Goal: Task Accomplishment & Management: Manage account settings

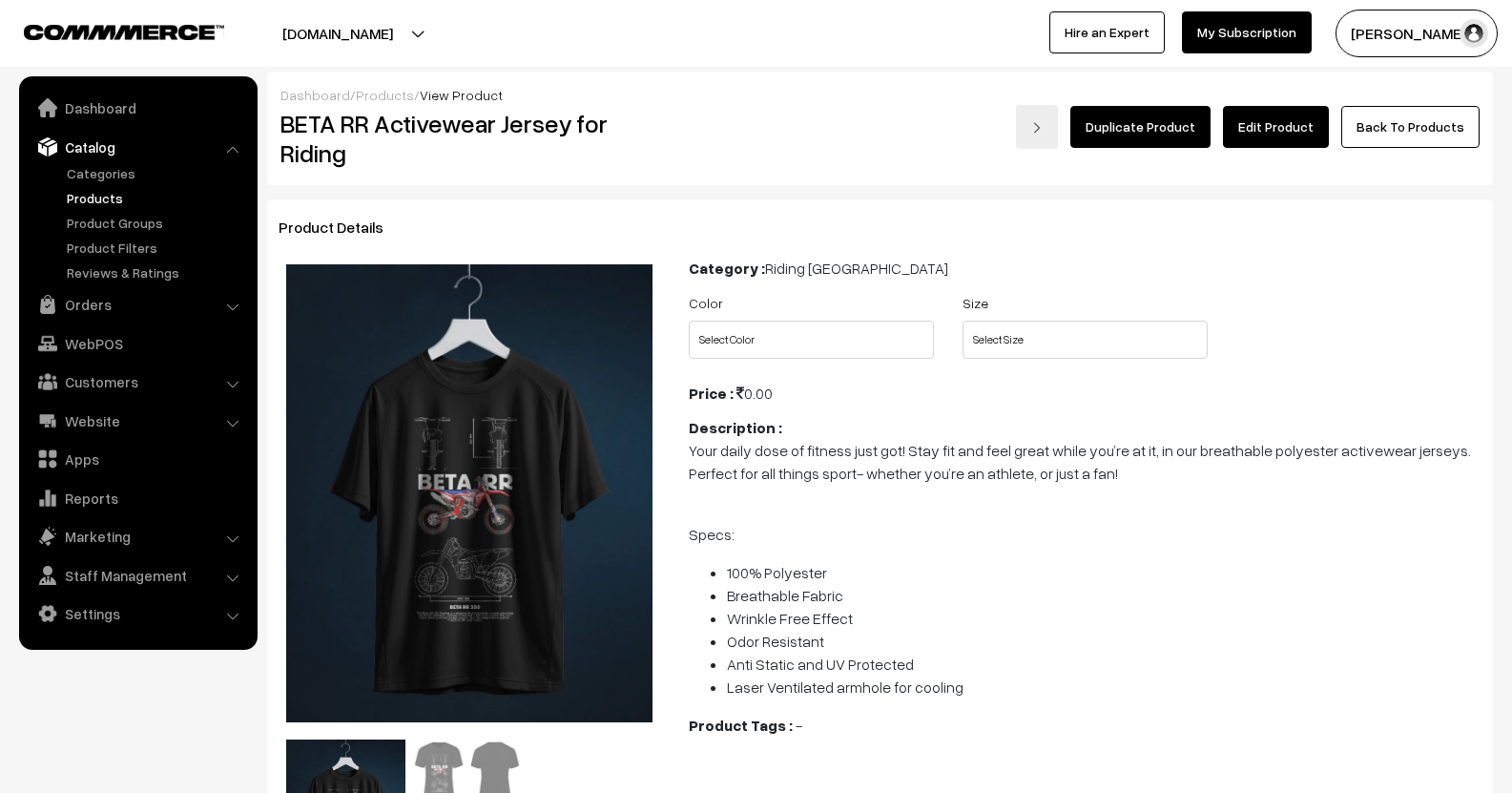
click at [87, 203] on link "Products" at bounding box center [156, 197] width 189 height 20
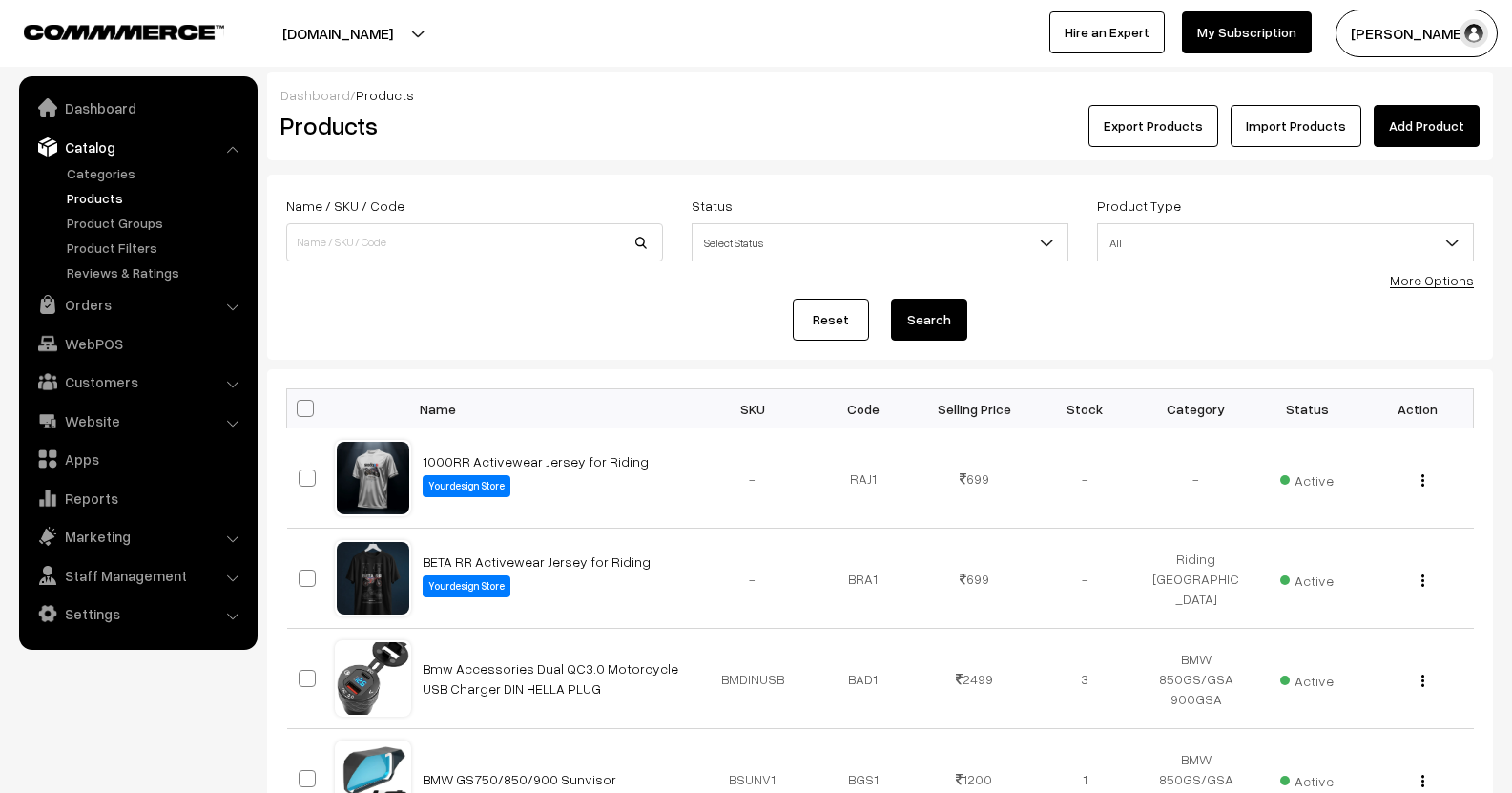
click at [106, 161] on link "Catalog" at bounding box center [136, 146] width 227 height 34
click at [107, 173] on link "Categories" at bounding box center [156, 173] width 189 height 20
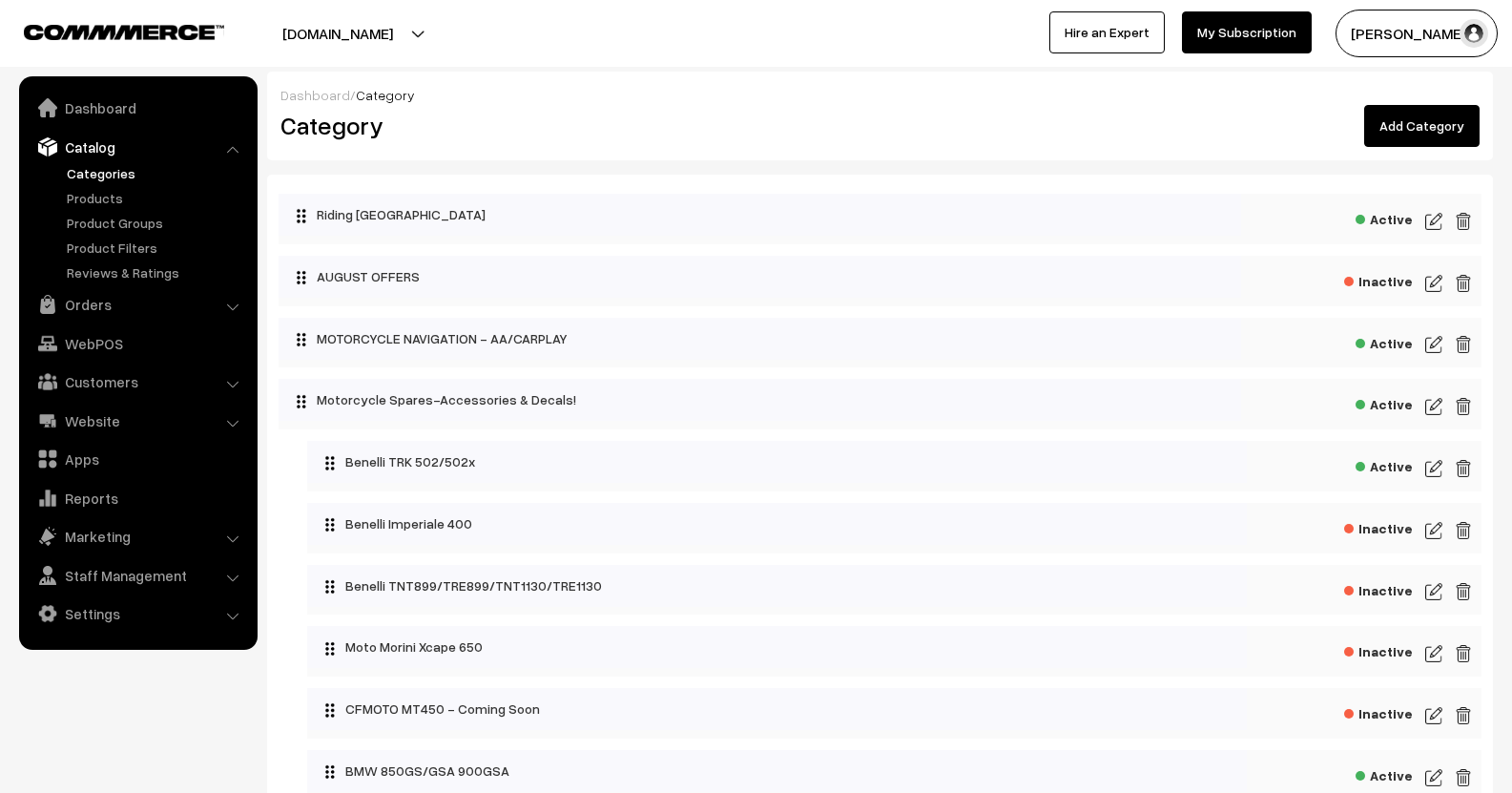
click at [1437, 220] on img at bounding box center [1433, 221] width 17 height 23
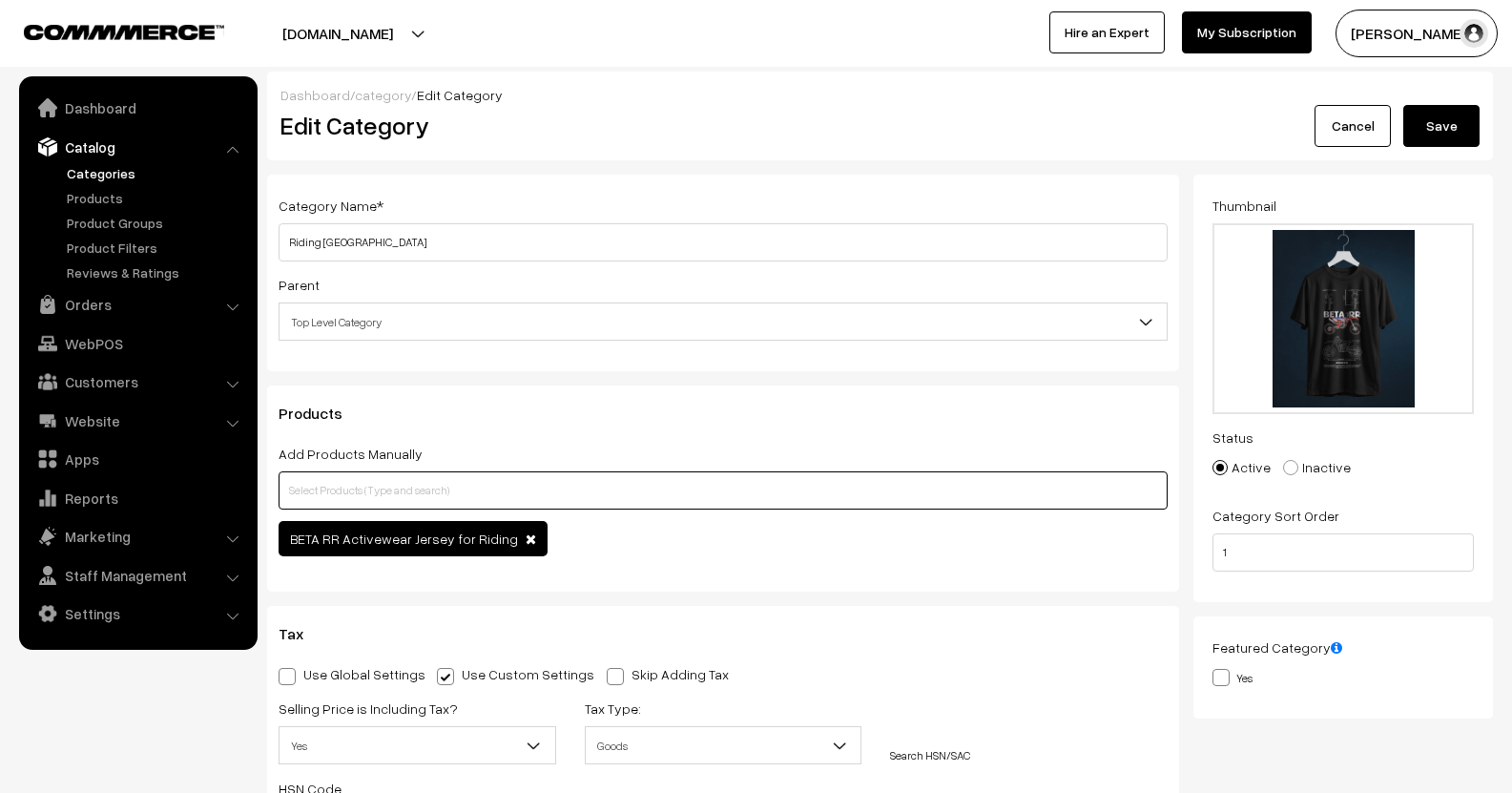
click at [419, 498] on input "text" at bounding box center [724, 490] width 890 height 38
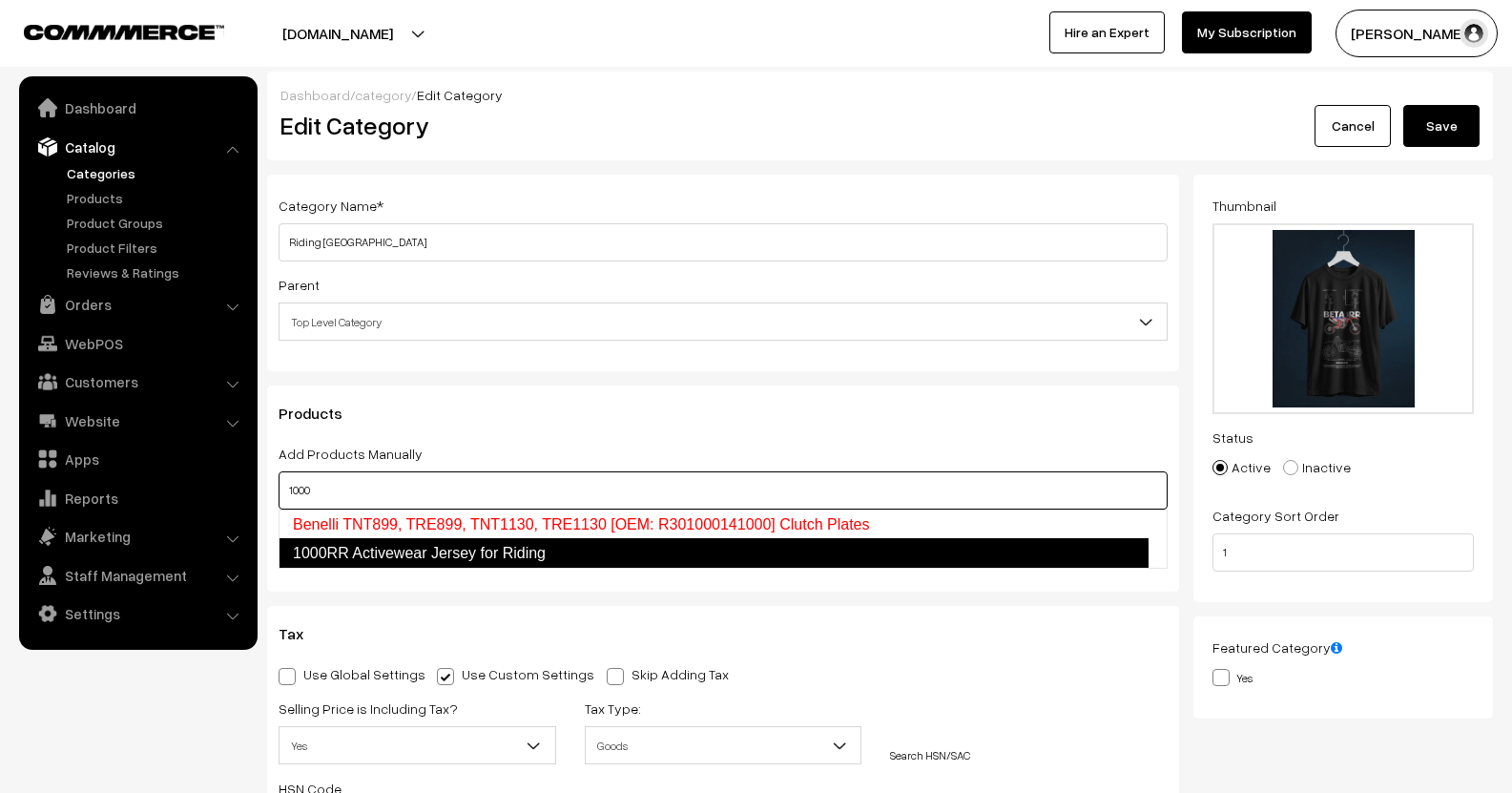
click at [433, 560] on link "1000RR Activewear Jersey for Riding" at bounding box center [714, 553] width 870 height 30
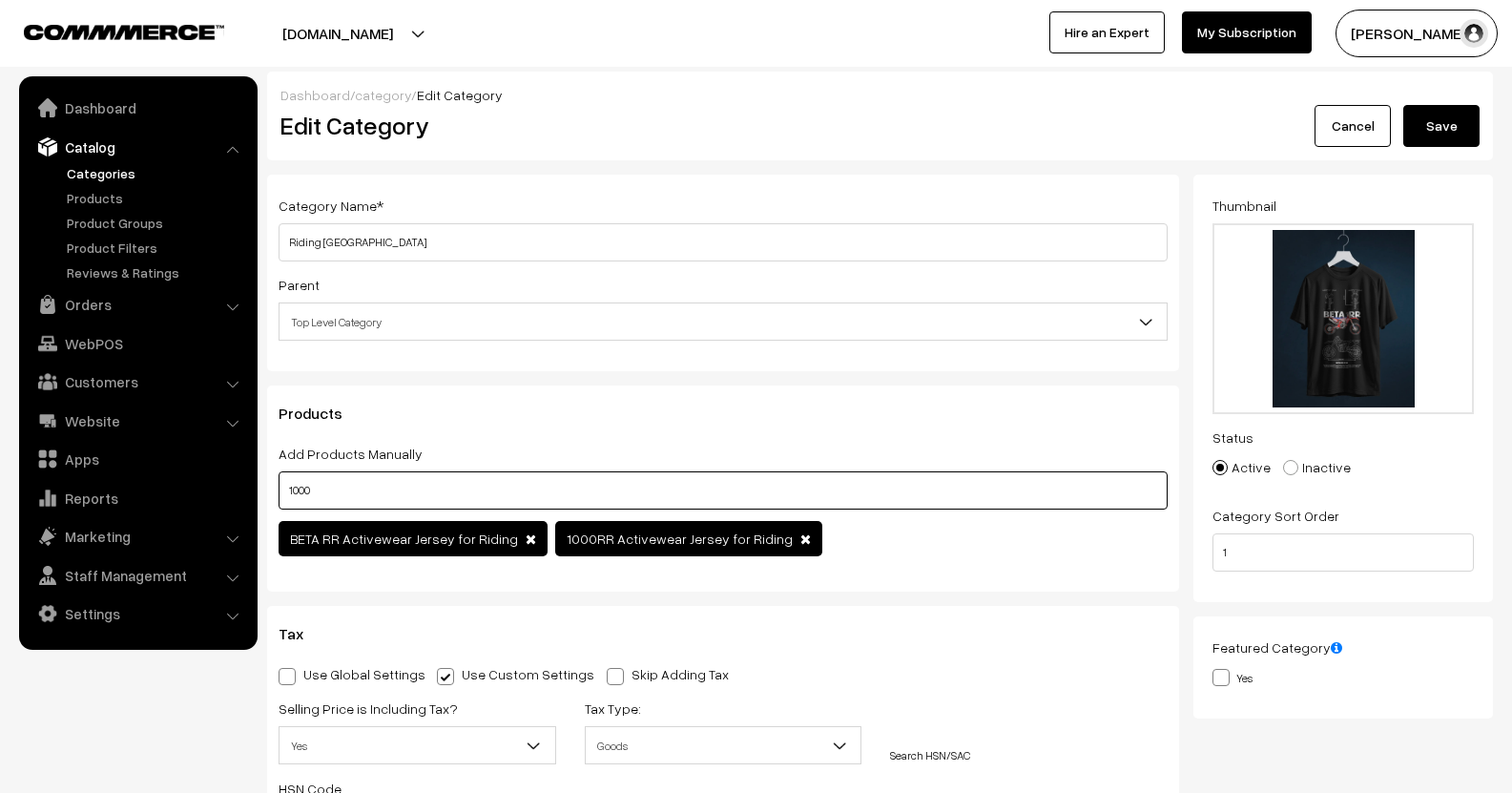
type input "1000"
click at [1425, 129] on button "Save" at bounding box center [1441, 126] width 77 height 42
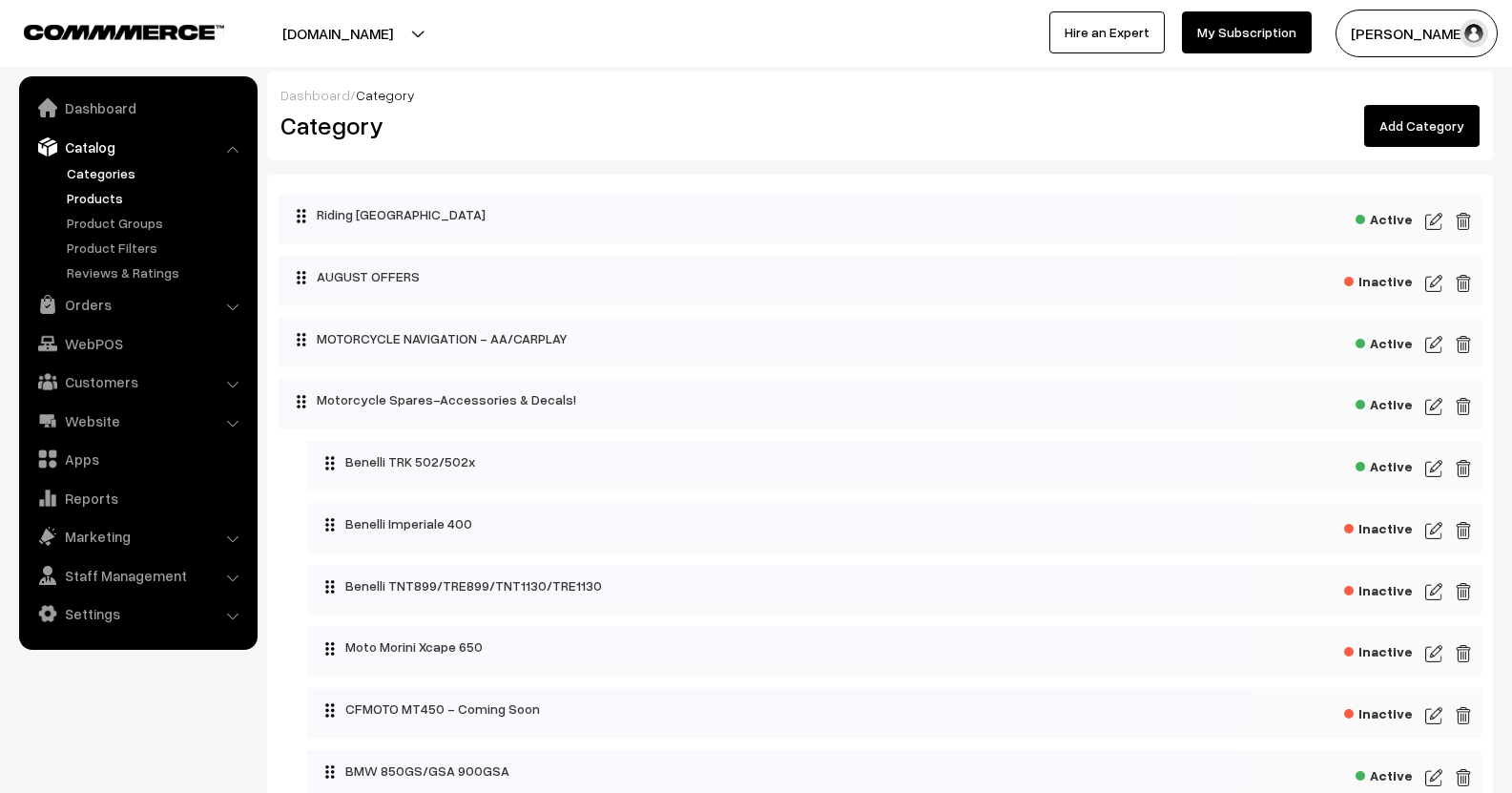
click at [102, 197] on link "Products" at bounding box center [156, 197] width 189 height 20
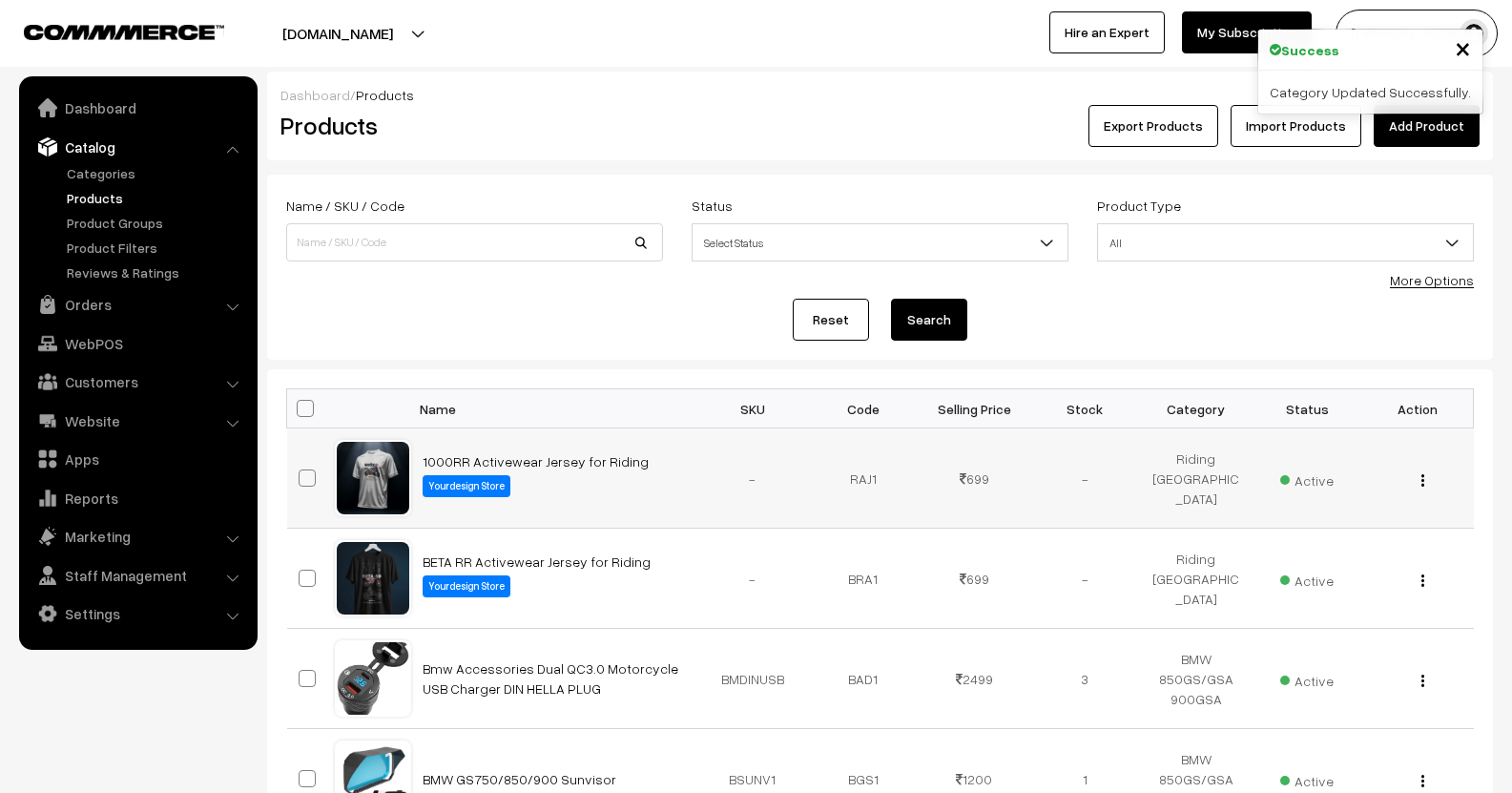
click at [1423, 481] on img "button" at bounding box center [1423, 480] width 3 height 13
click at [101, 193] on link "Products" at bounding box center [156, 197] width 189 height 20
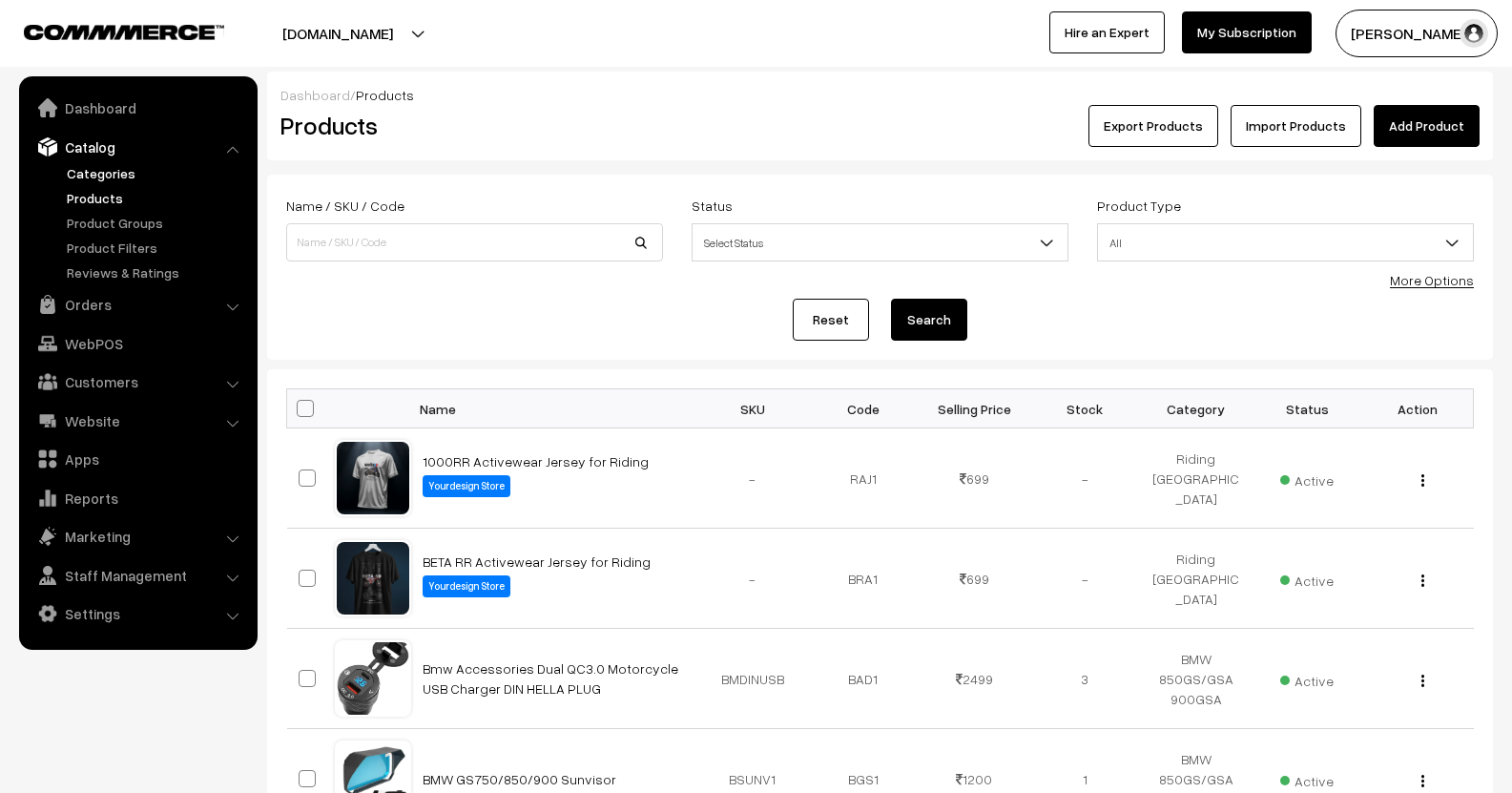
click at [104, 177] on link "Categories" at bounding box center [156, 173] width 189 height 20
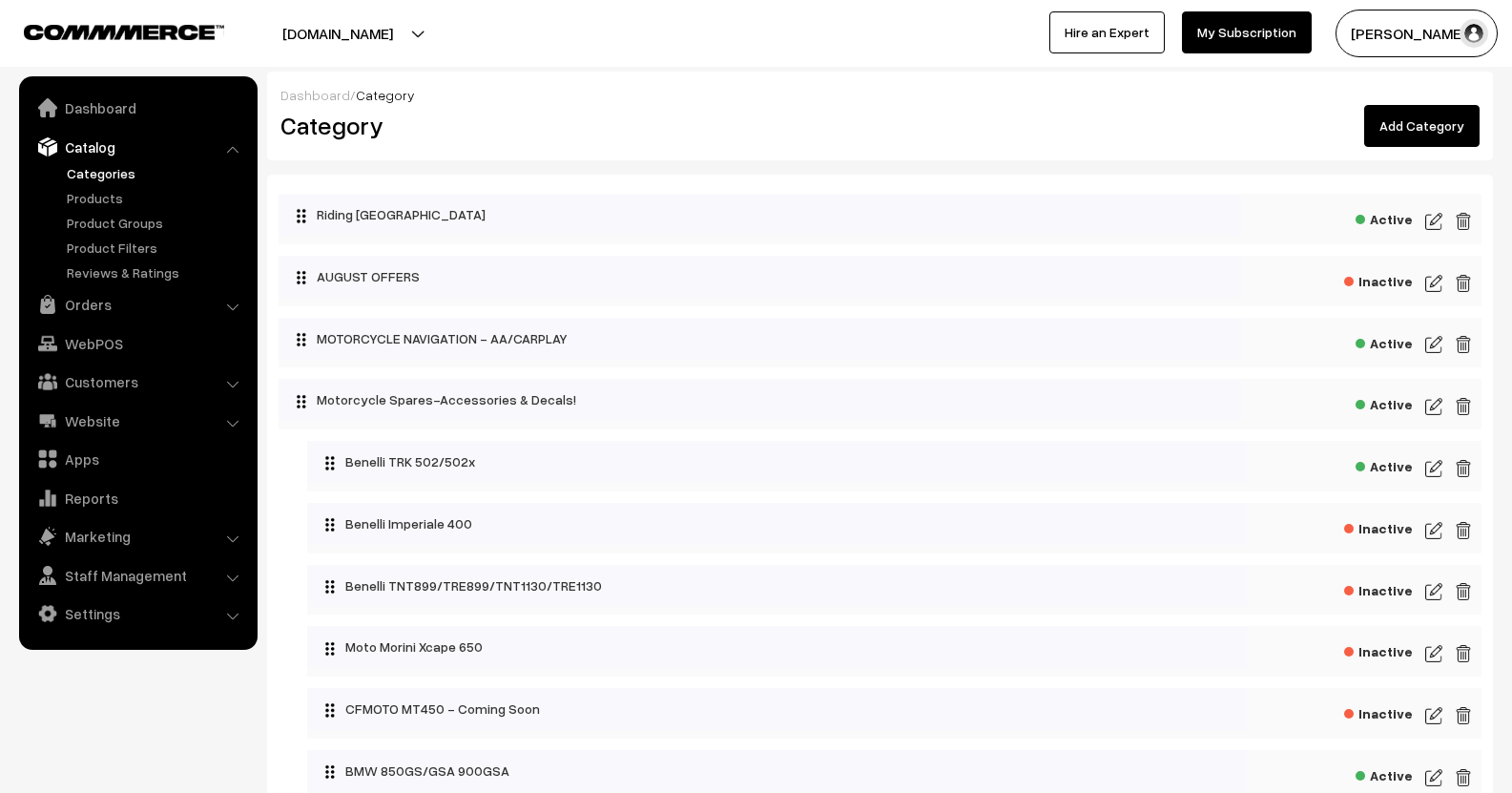
click at [1428, 225] on img at bounding box center [1433, 221] width 17 height 23
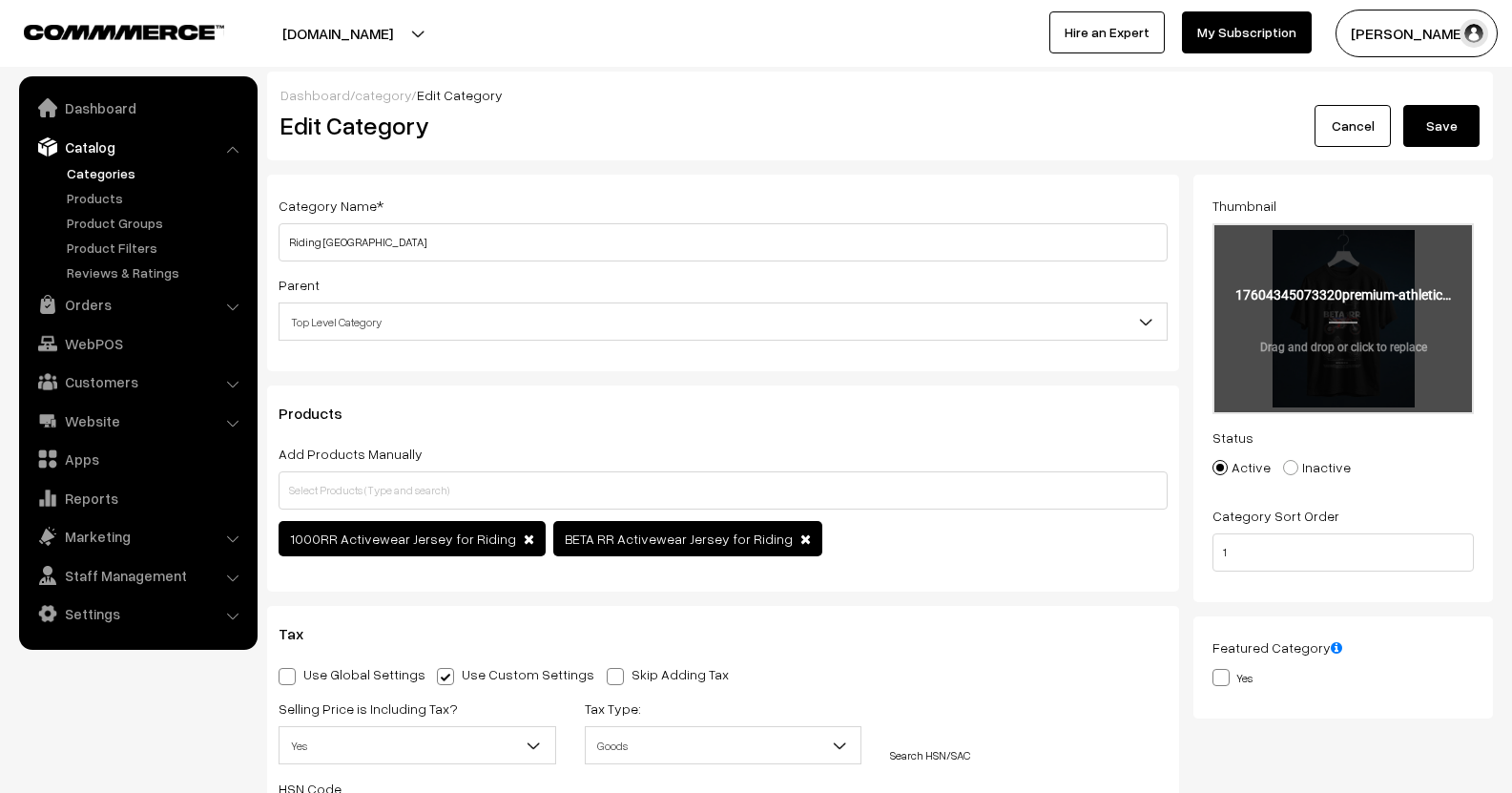
click at [1383, 293] on input "file" at bounding box center [1343, 318] width 257 height 186
type input "C:\fakepath\modern-fit-athletic-jersey-mockup-for-performance-wear-showcase-spo…"
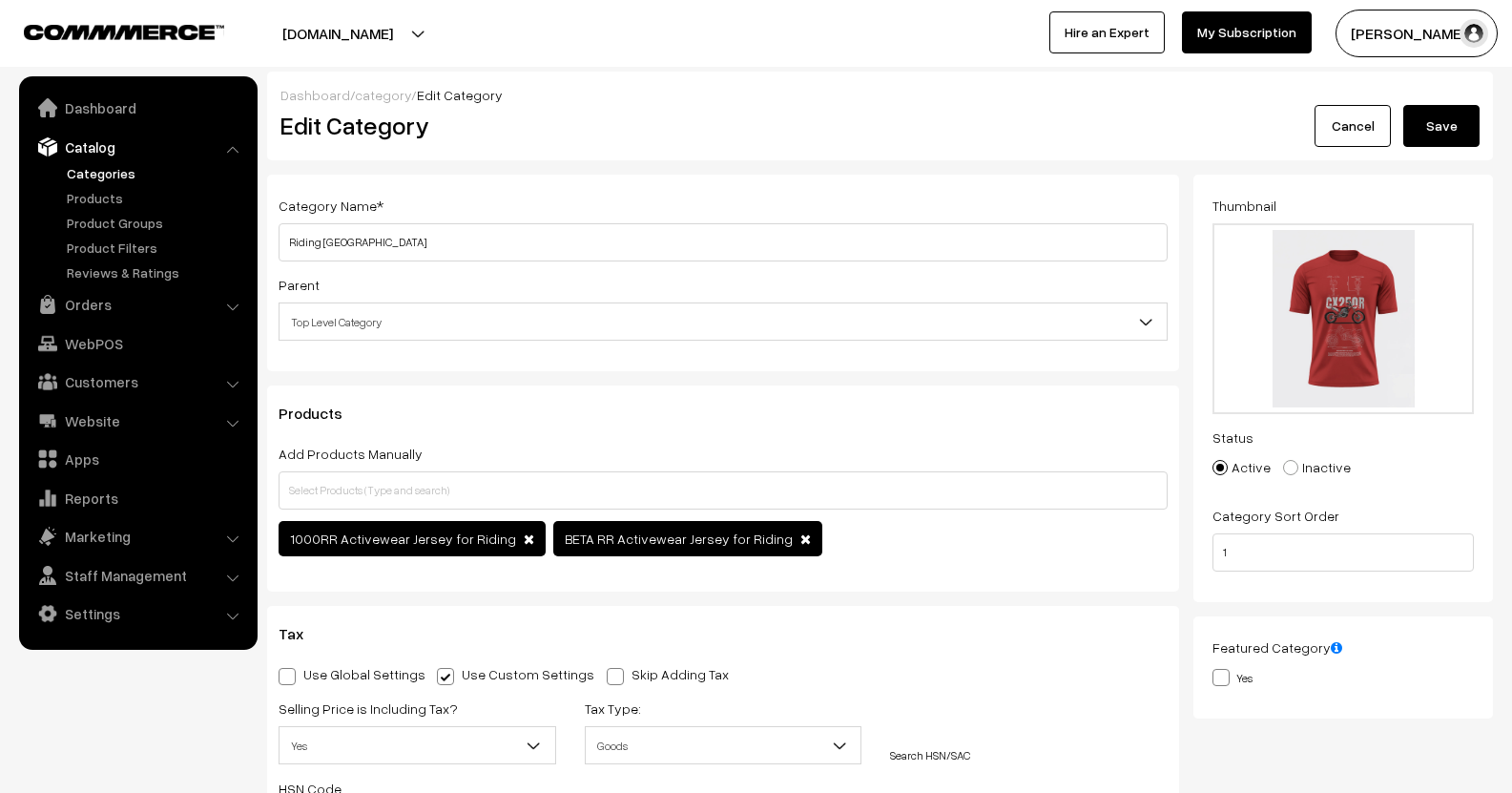
click at [1458, 118] on button "Save" at bounding box center [1441, 126] width 77 height 42
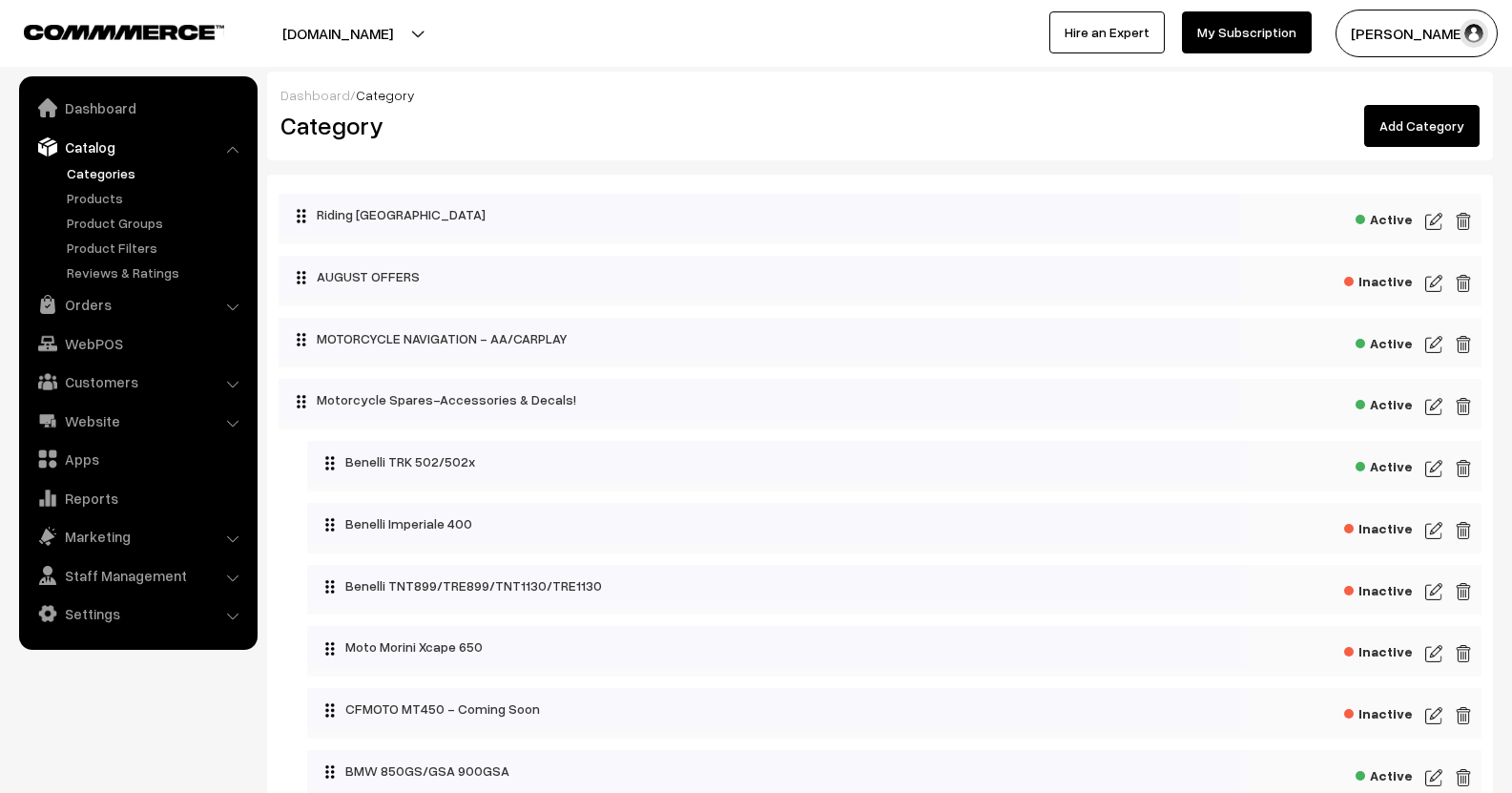
click at [1432, 203] on div "Active" at bounding box center [880, 219] width 1203 height 51
click at [1436, 220] on img at bounding box center [1433, 221] width 17 height 23
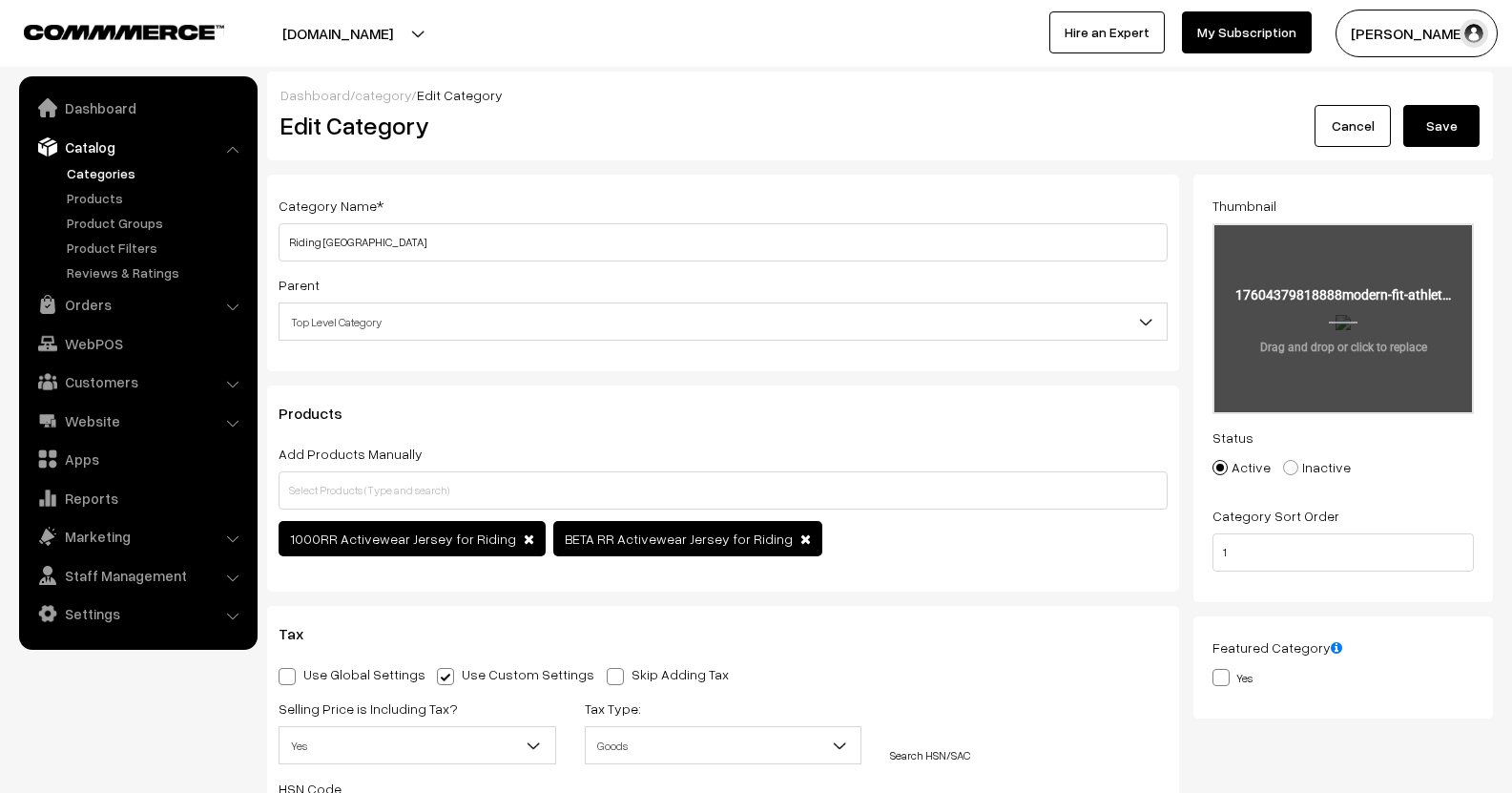
click at [1360, 312] on input "file" at bounding box center [1343, 318] width 257 height 186
type input "C:\fakepath\modern-fit-athletic-jersey-mockup-for-performance-wear-showcase-spo…"
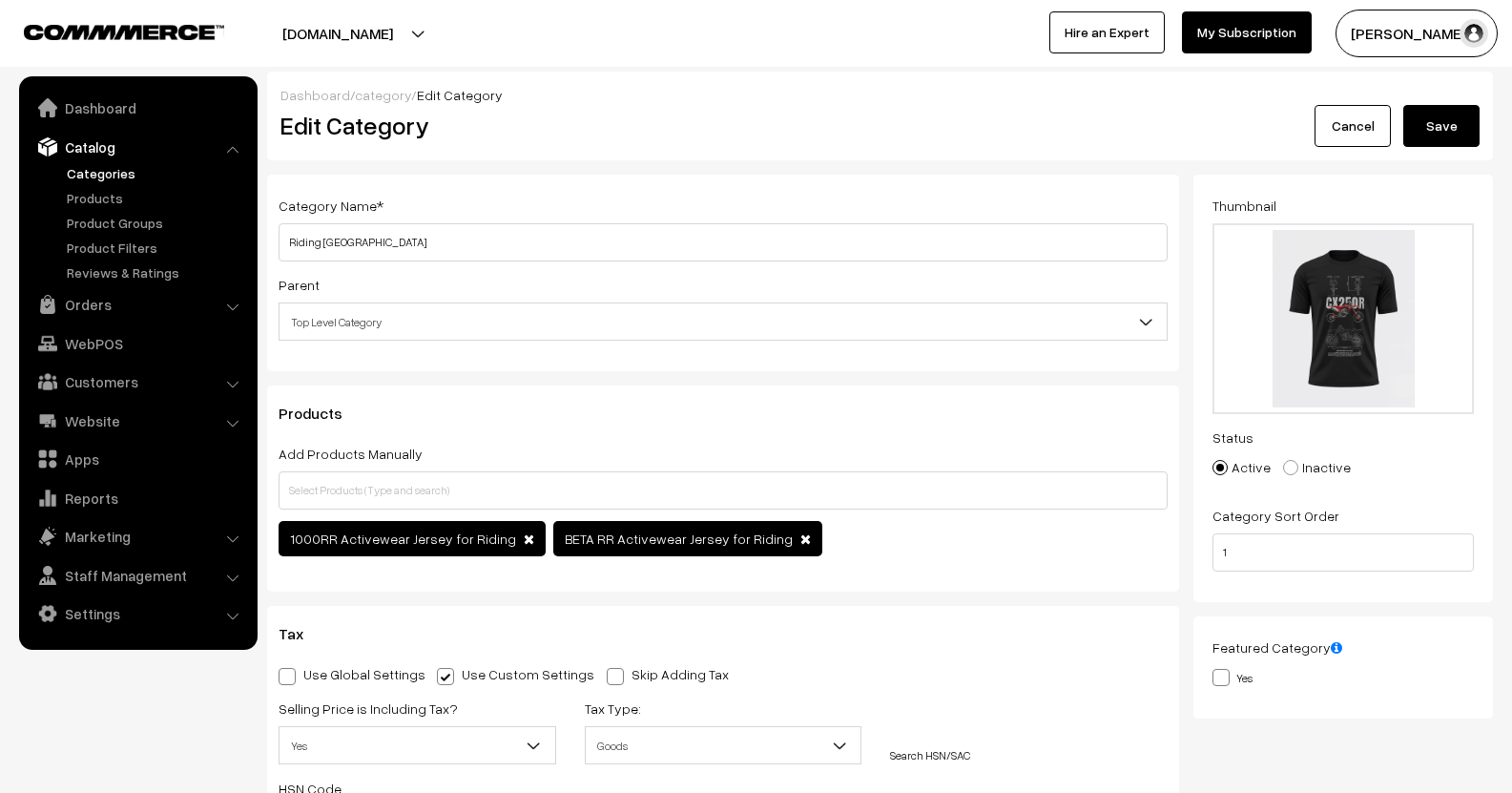
click at [1463, 125] on button "Save" at bounding box center [1441, 126] width 77 height 42
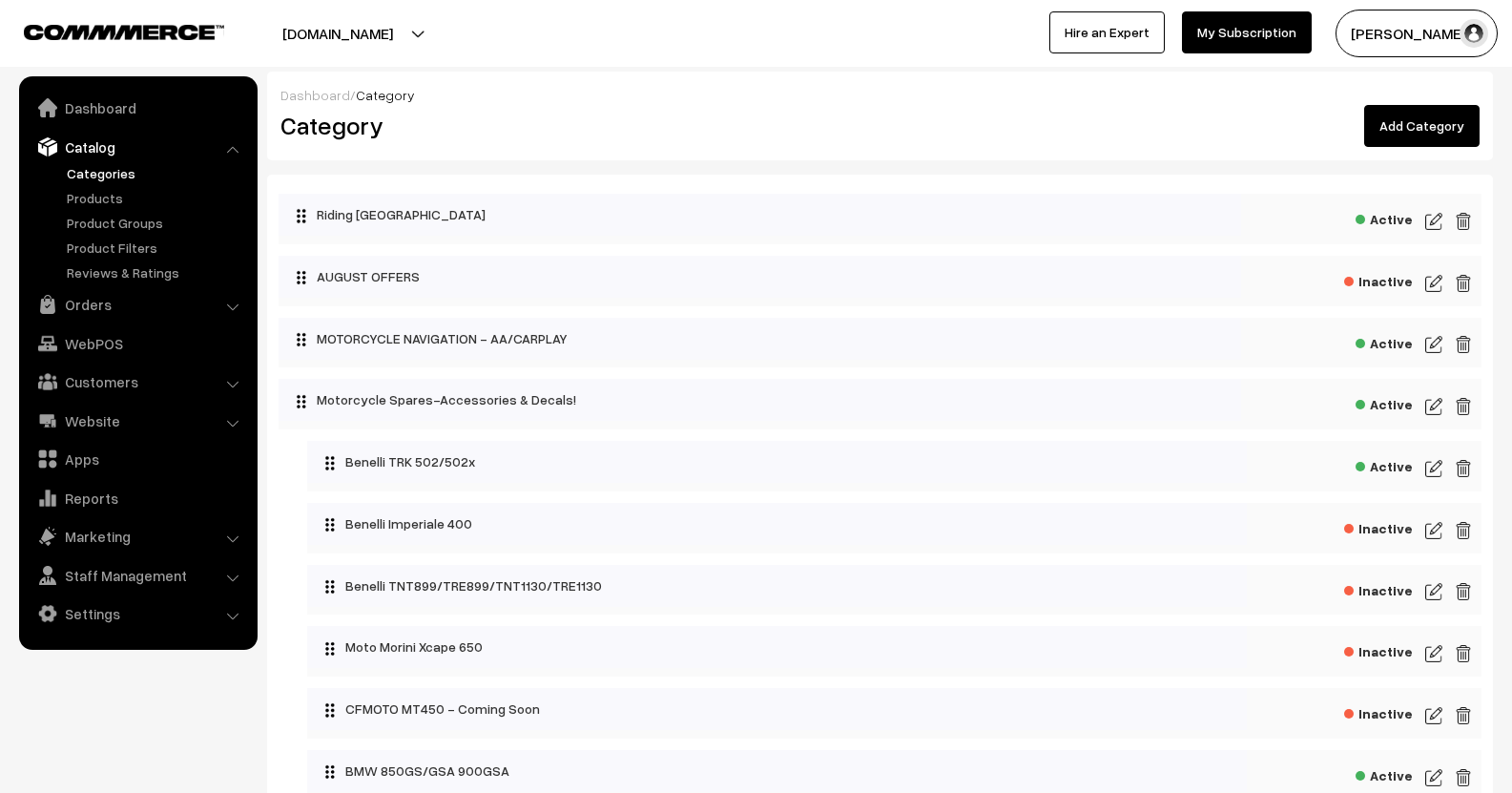
click at [1438, 222] on img at bounding box center [1433, 221] width 17 height 23
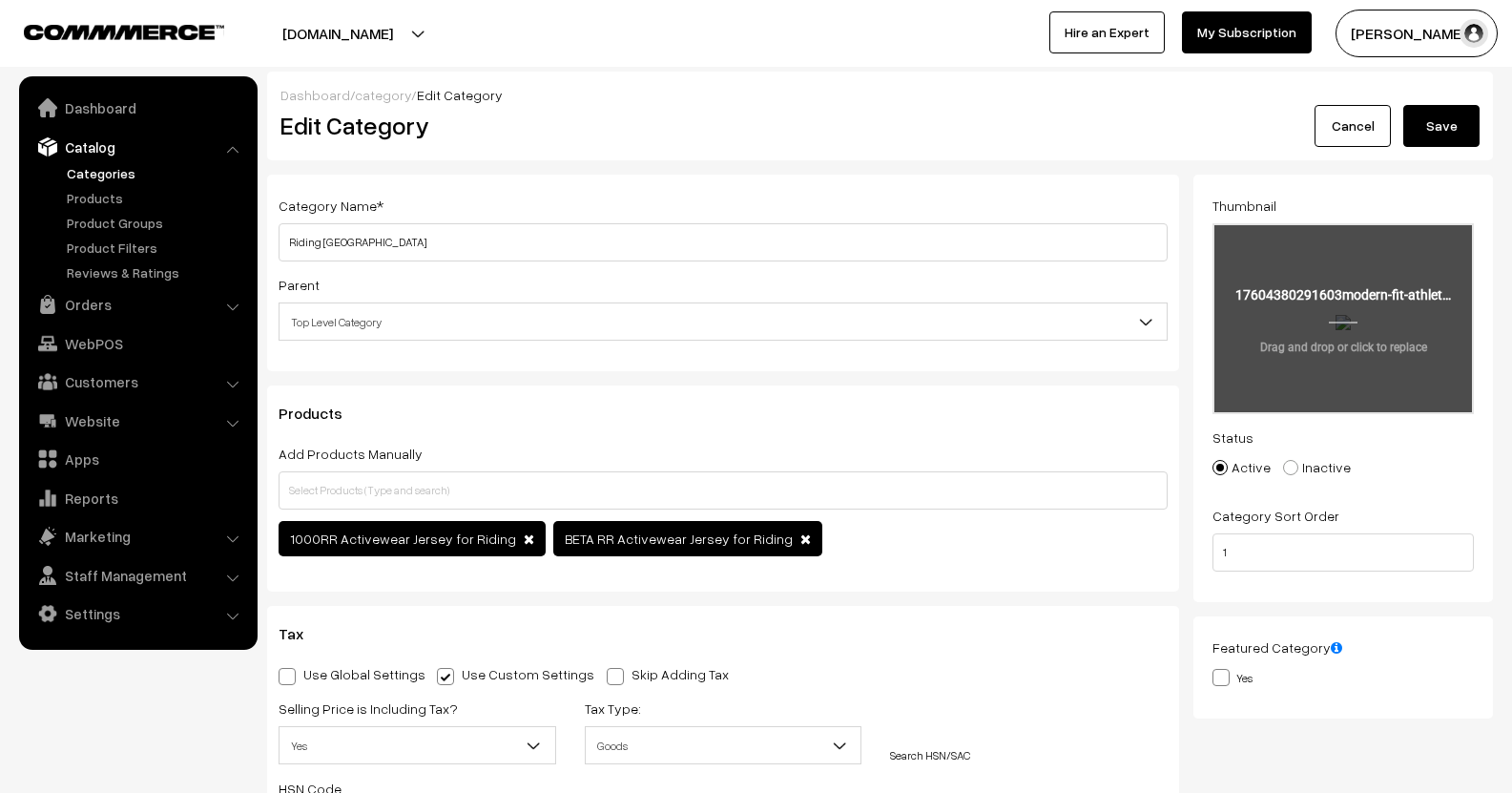
click at [1302, 296] on input "file" at bounding box center [1343, 318] width 257 height 186
type input "C:\fakepath\Untitled design (7).jpg"
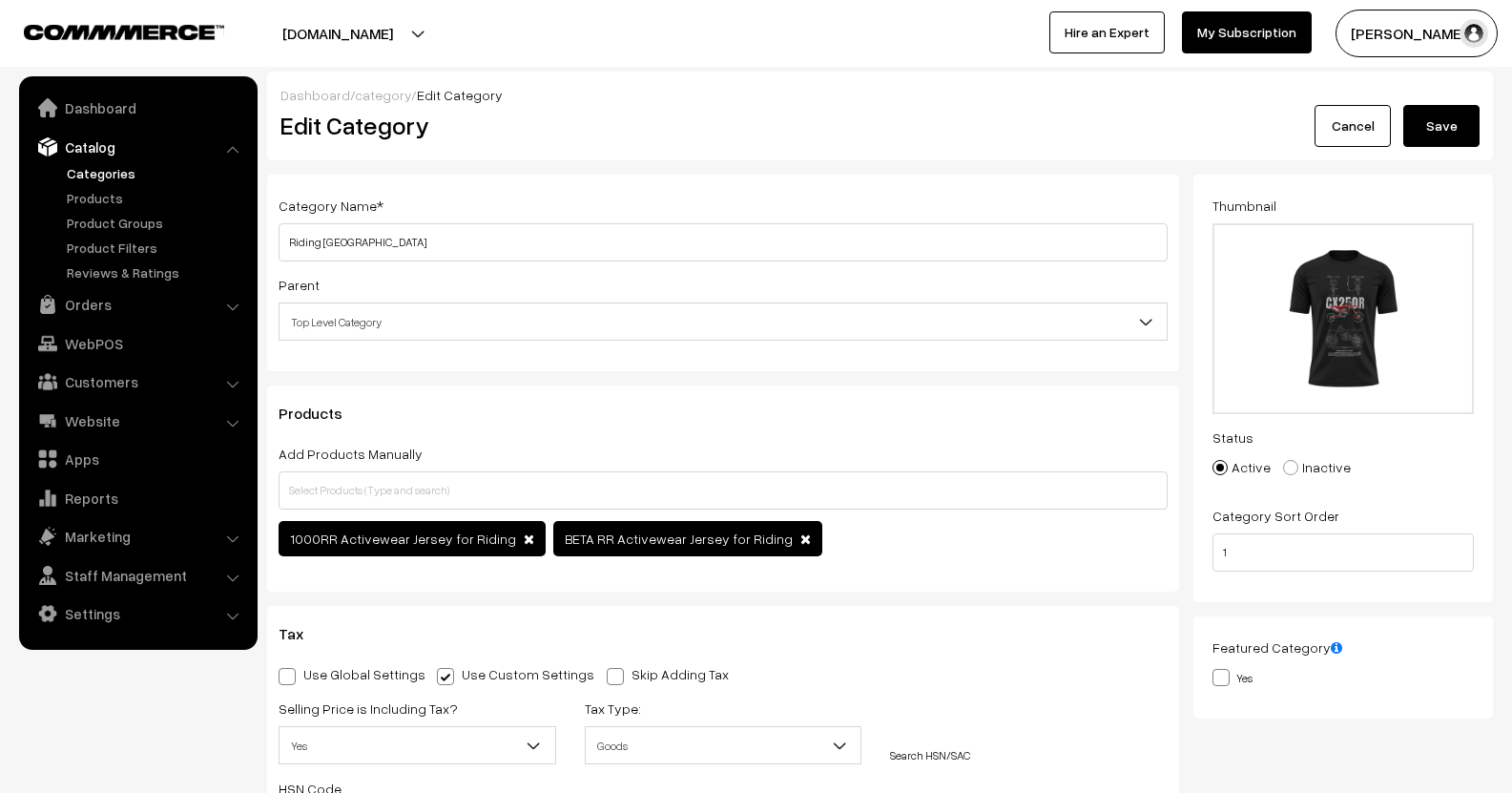
drag, startPoint x: 1429, startPoint y: 141, endPoint x: 1389, endPoint y: 89, distance: 65.6
click at [1431, 139] on button "Save" at bounding box center [1441, 126] width 77 height 42
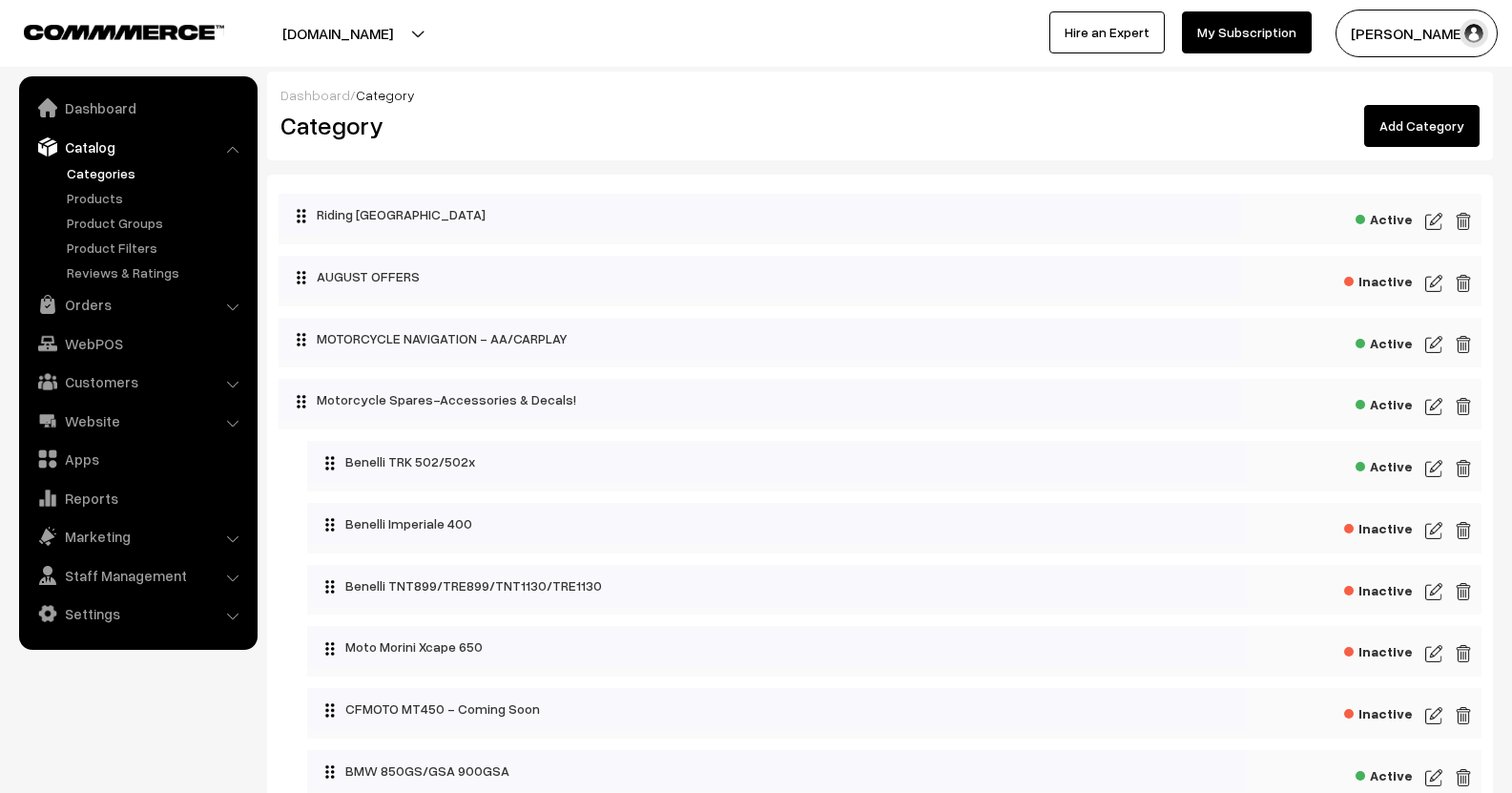
click at [1434, 218] on img at bounding box center [1433, 221] width 17 height 23
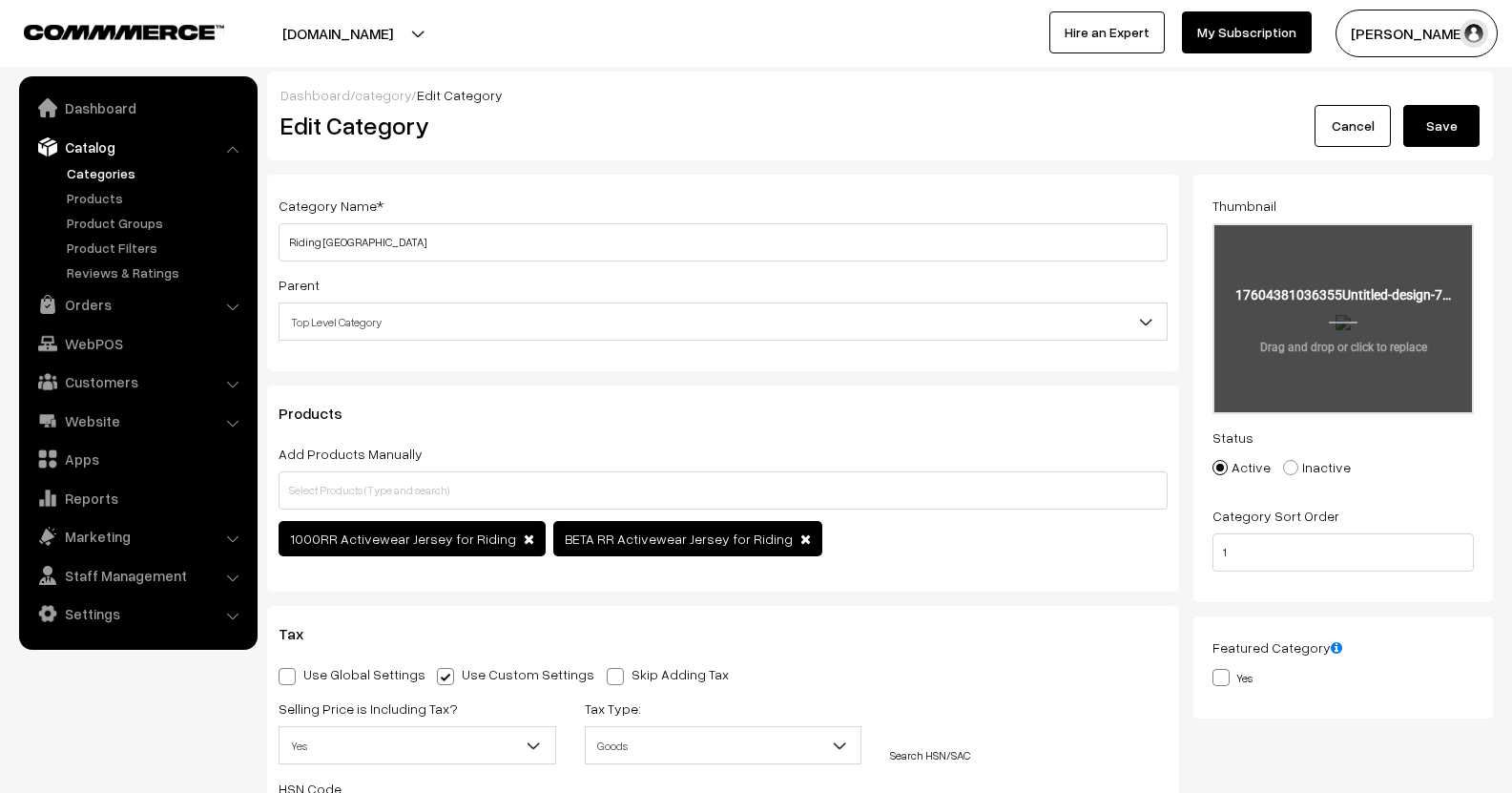
click at [1379, 317] on input "file" at bounding box center [1343, 318] width 257 height 186
click at [1317, 357] on input "file" at bounding box center [1343, 318] width 257 height 186
type input "C:\fakepath\sleek-athletic-jersey-mockup-showing-texture-and-fit-ideal-for-spor…"
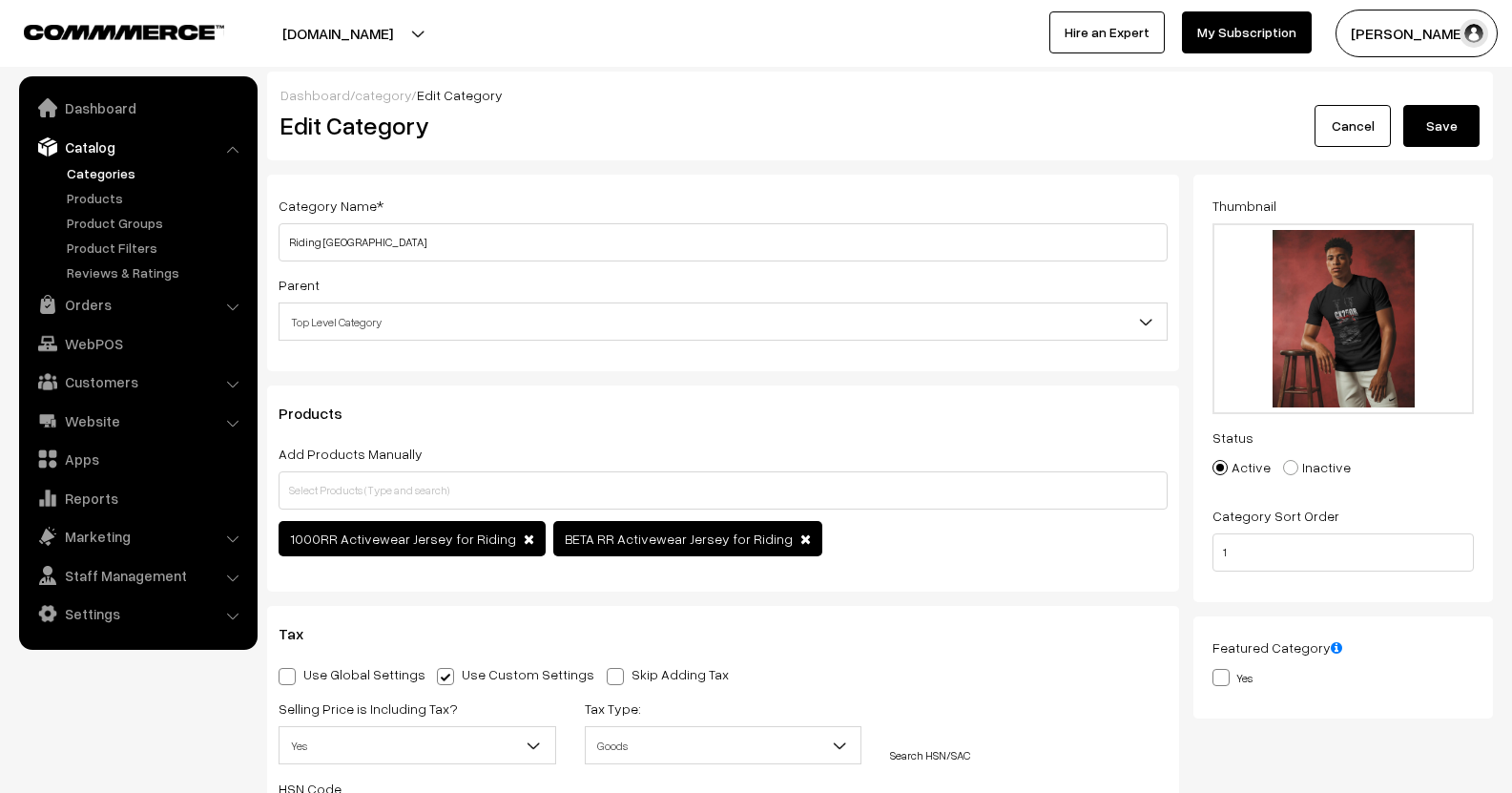
click at [1413, 126] on button "Save" at bounding box center [1441, 126] width 77 height 42
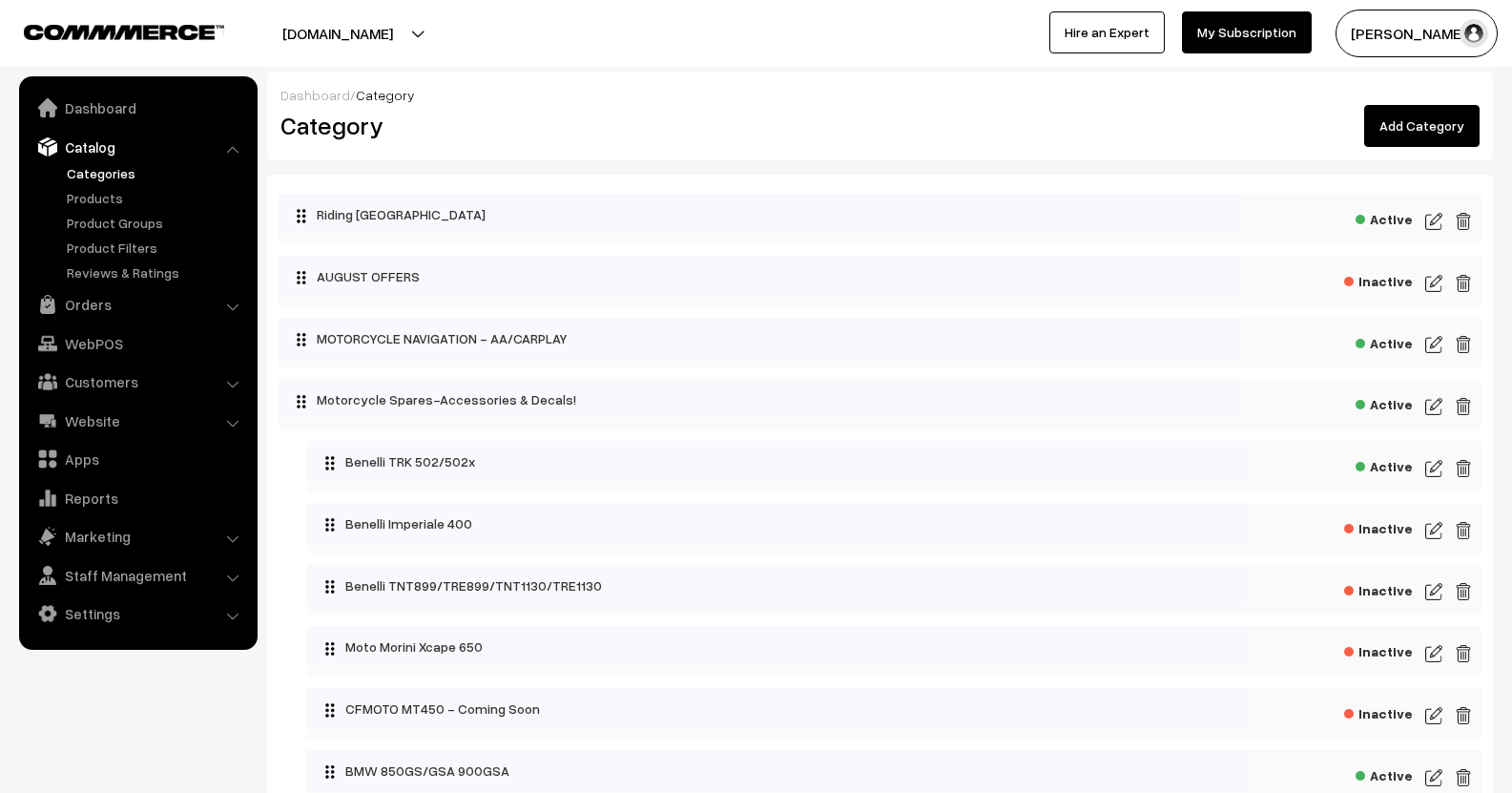
click at [1434, 227] on img at bounding box center [1433, 221] width 17 height 23
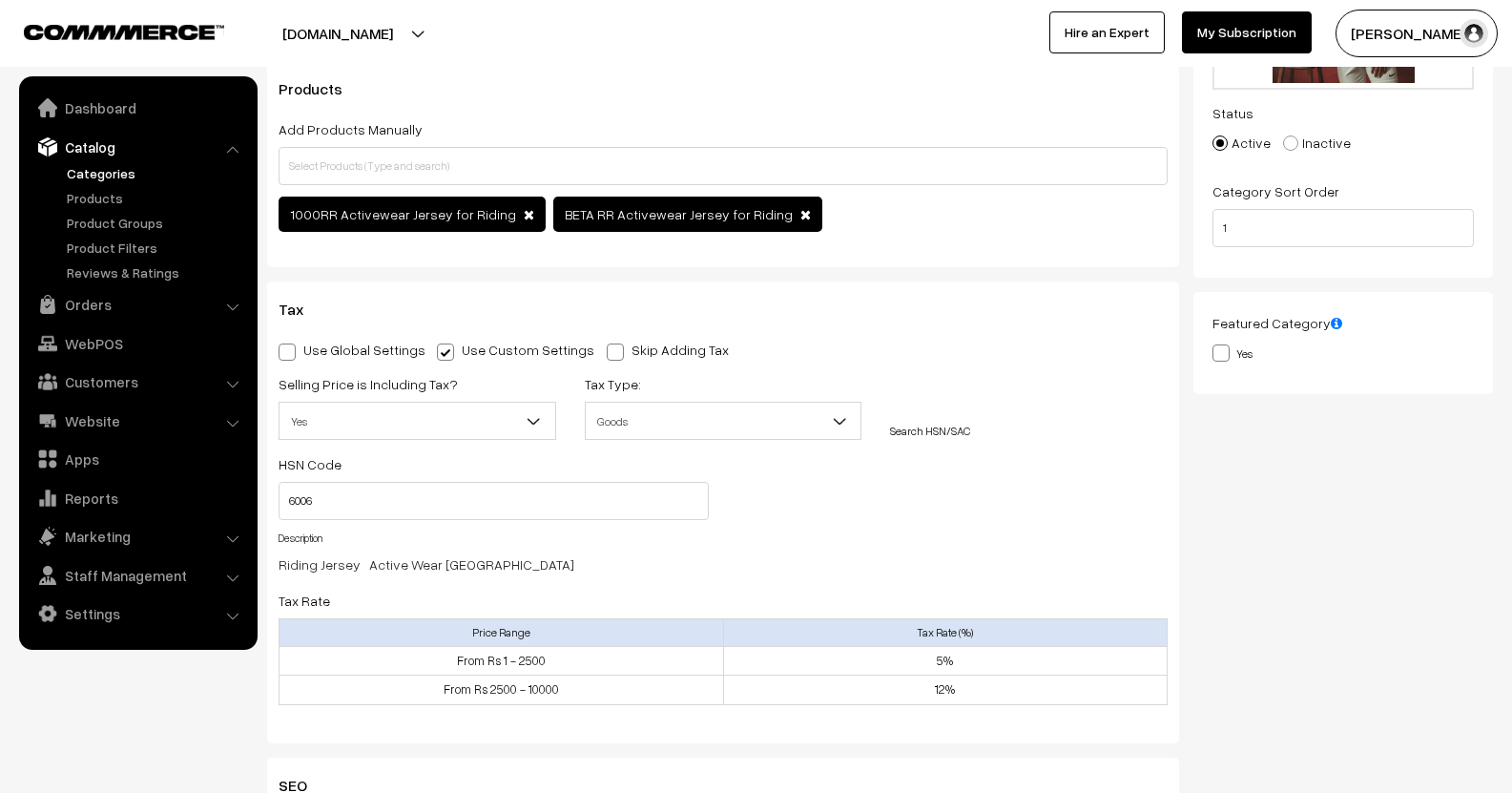
scroll to position [287, 0]
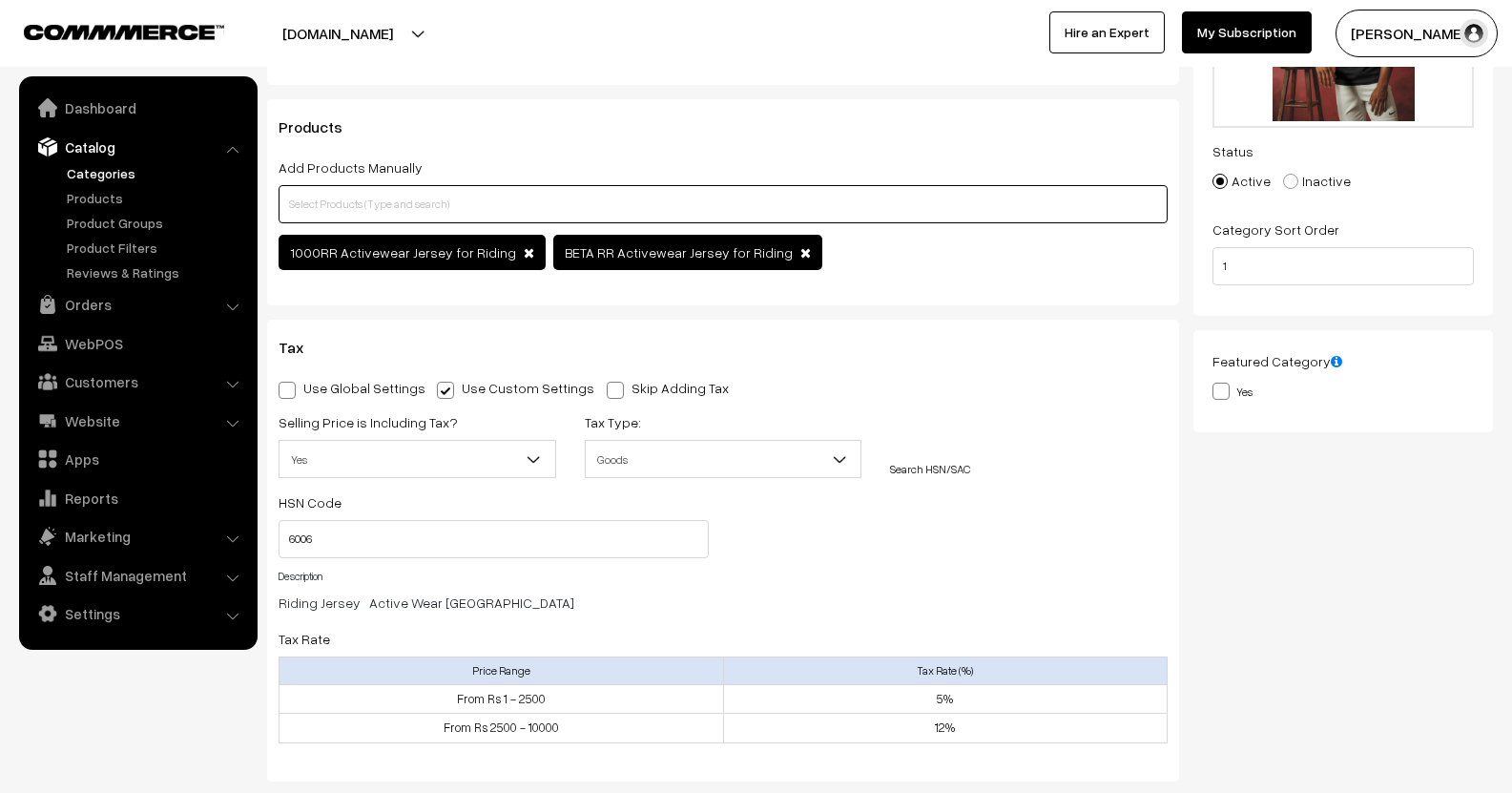
click at [427, 208] on input "text" at bounding box center [724, 204] width 890 height 38
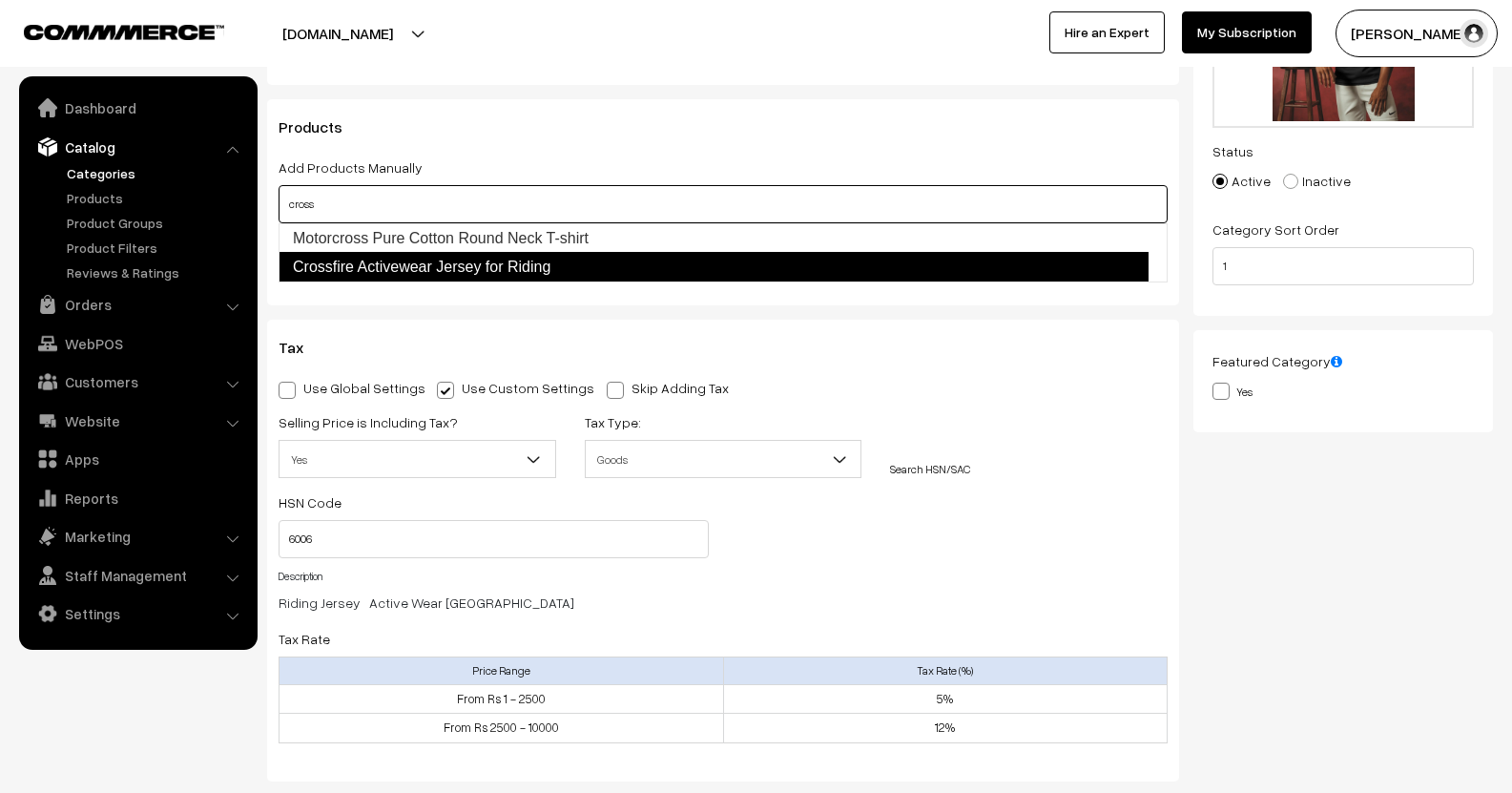
click at [424, 259] on link "Crossfire Activewear Jersey for Riding" at bounding box center [714, 267] width 870 height 30
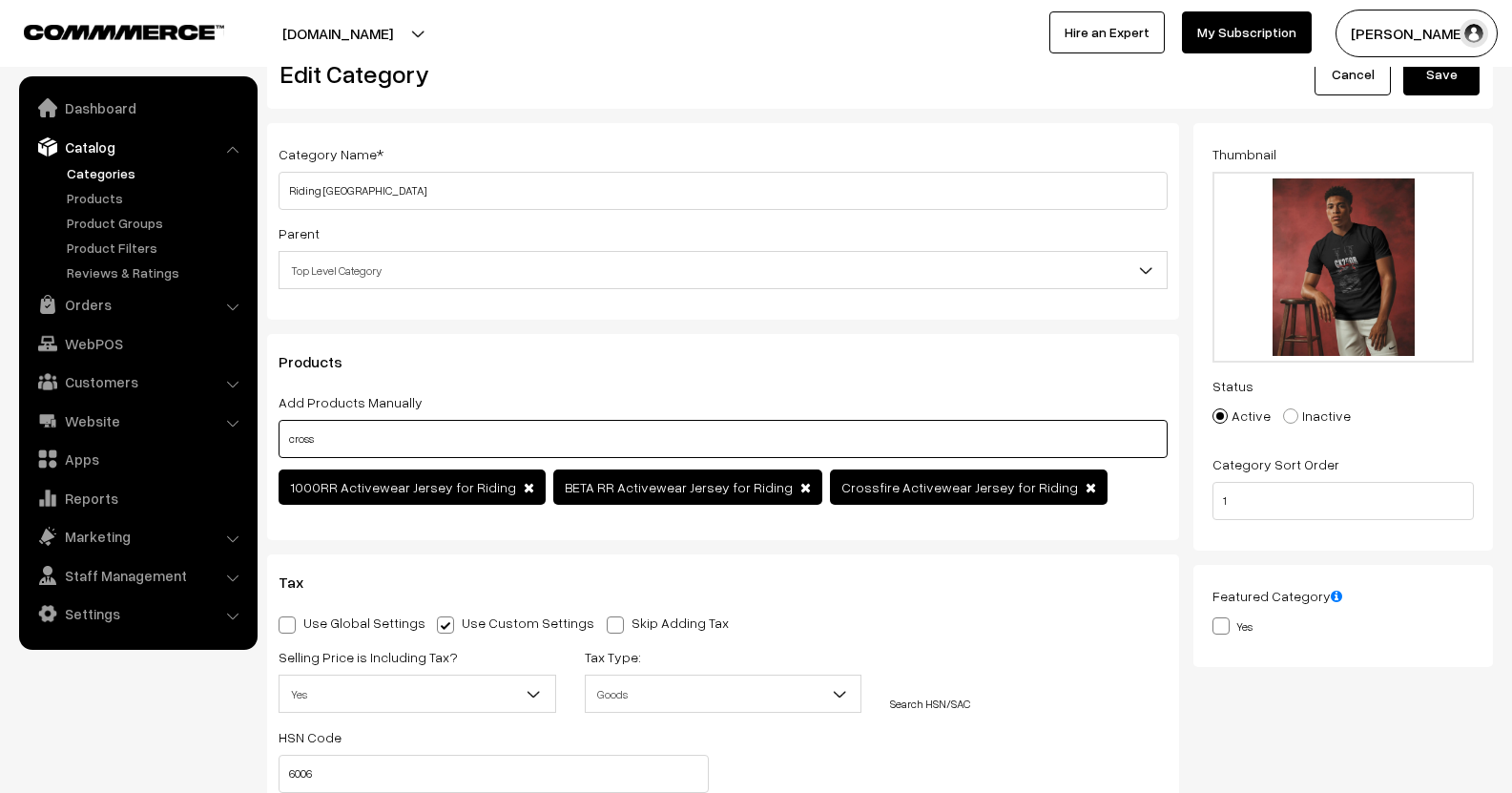
scroll to position [0, 0]
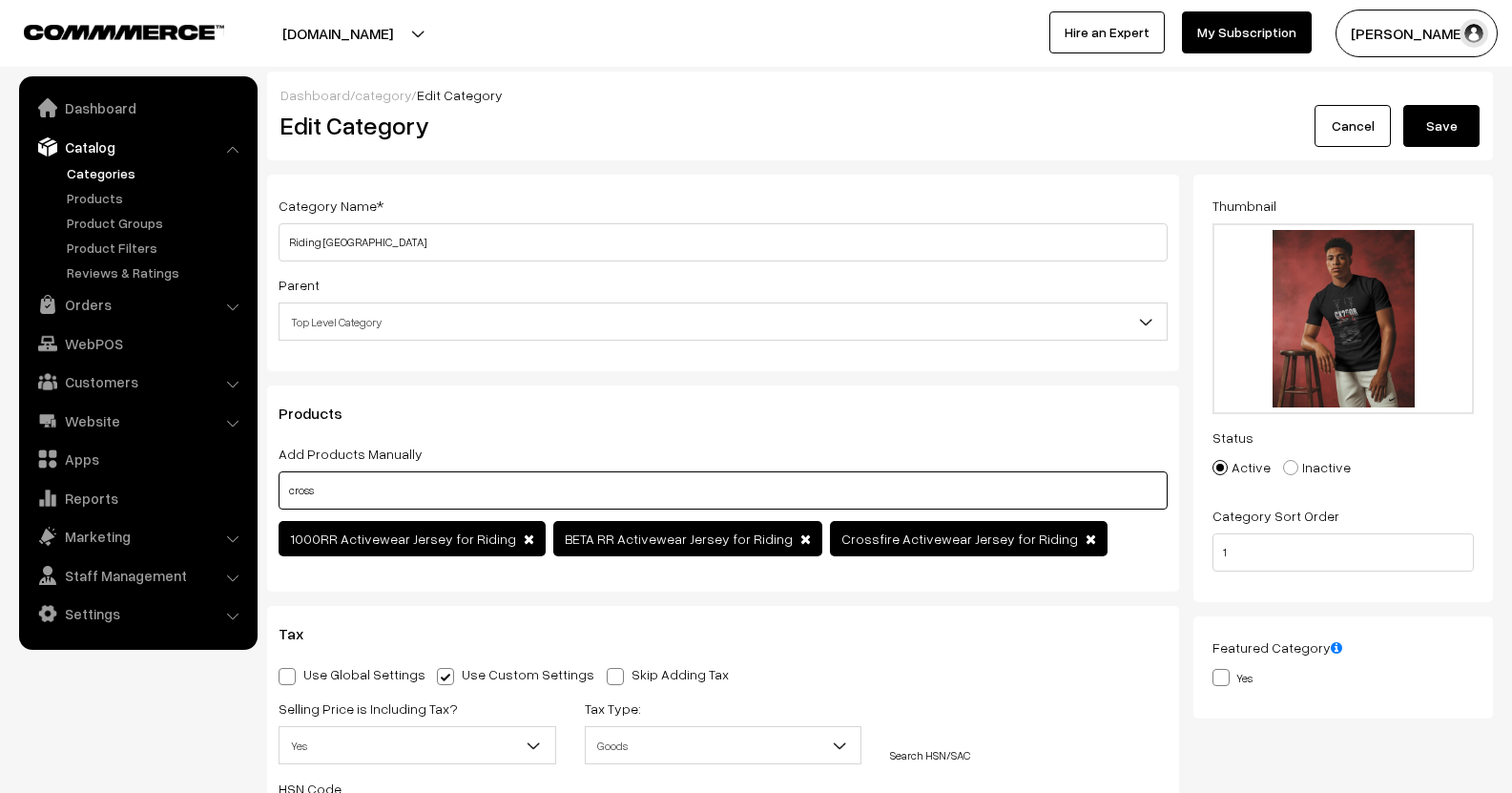
type input "cross"
click at [1467, 136] on button "Save" at bounding box center [1441, 126] width 77 height 42
